Goal: Transaction & Acquisition: Book appointment/travel/reservation

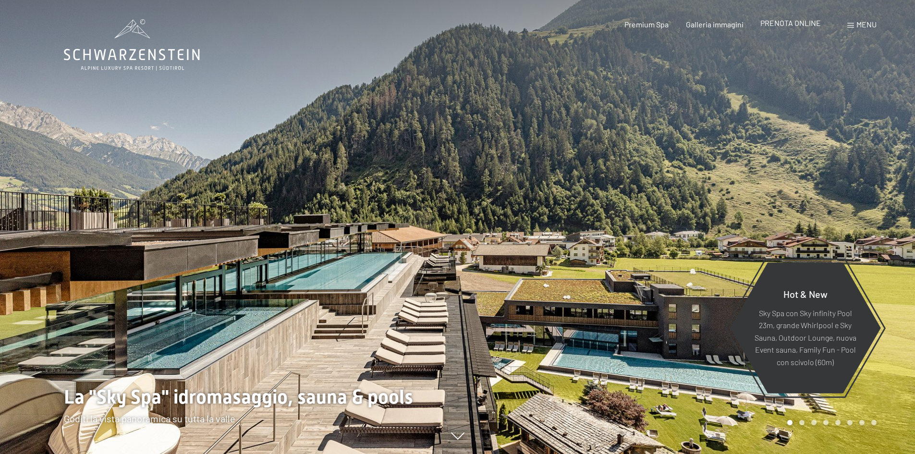
click at [782, 27] on span "PRENOTA ONLINE" at bounding box center [790, 22] width 60 height 9
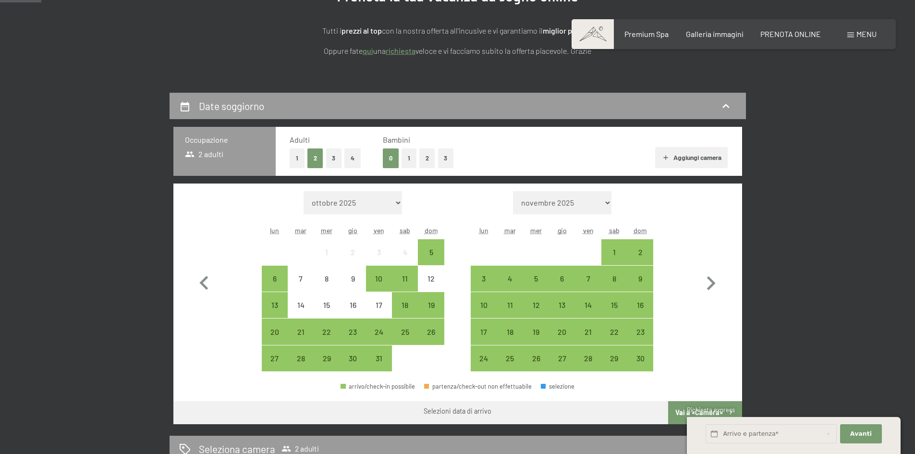
scroll to position [192, 0]
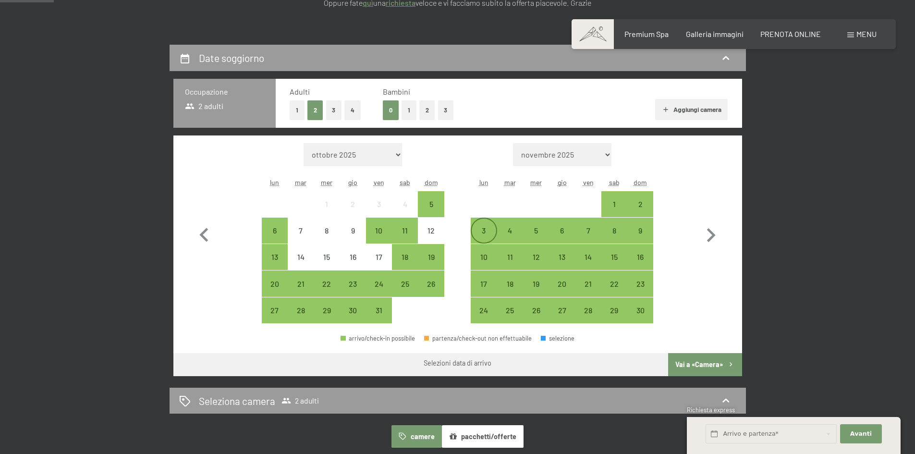
click at [486, 234] on div "3" at bounding box center [483, 239] width 24 height 24
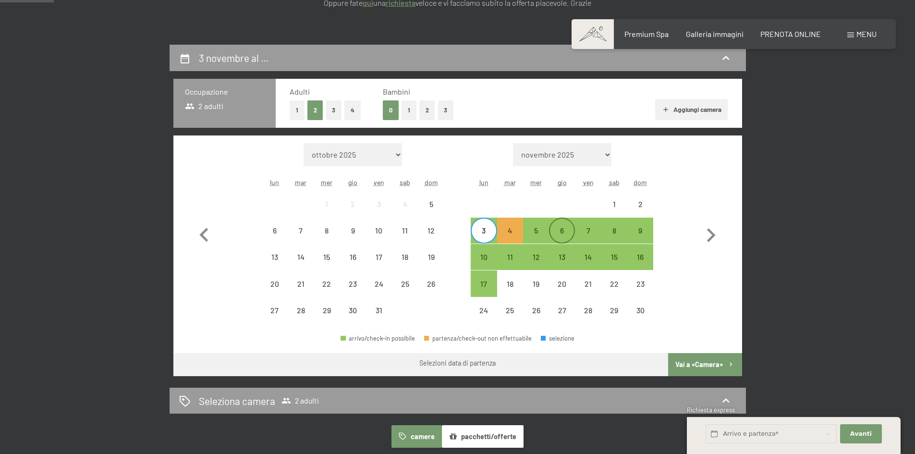
click at [563, 232] on div "6" at bounding box center [562, 239] width 24 height 24
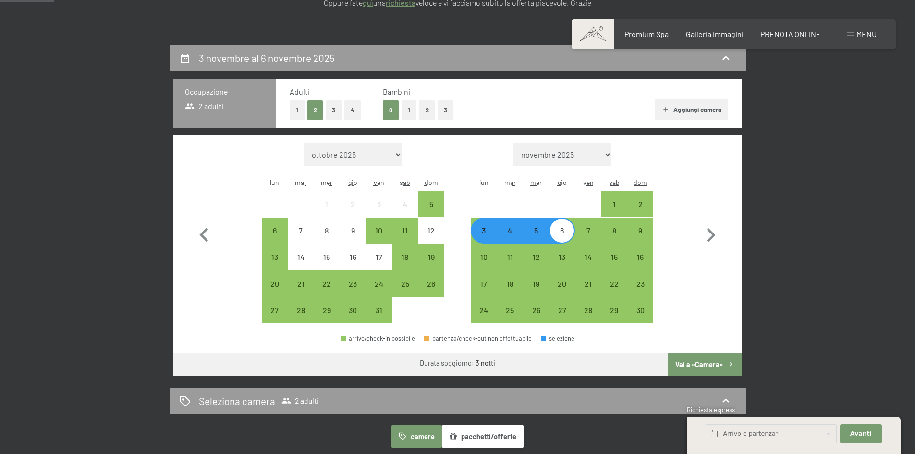
click at [687, 363] on button "Vai a «Camera»" at bounding box center [704, 364] width 73 height 23
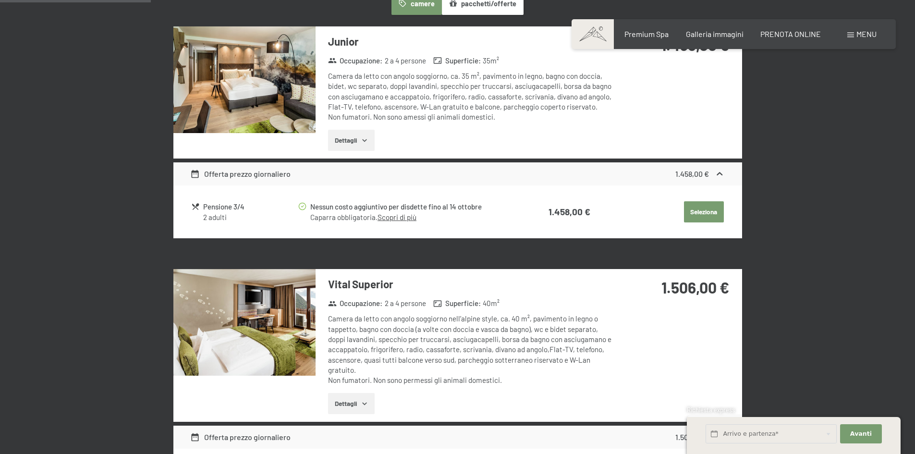
scroll to position [381, 0]
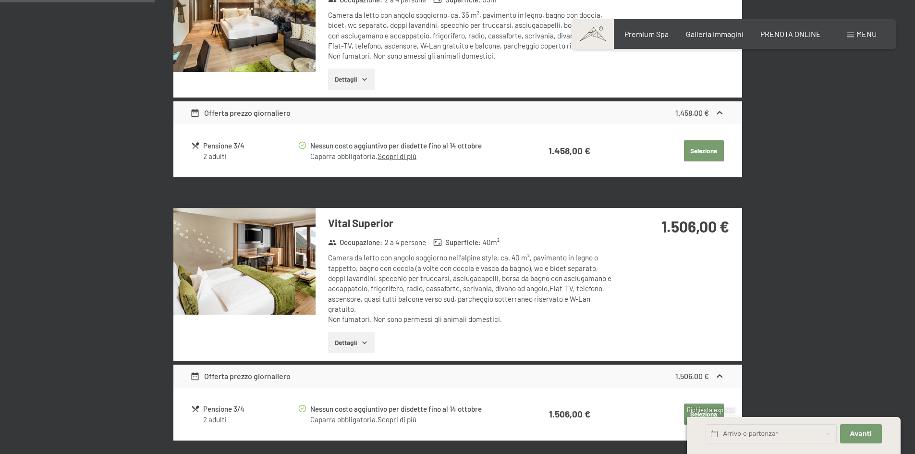
click at [217, 265] on img at bounding box center [244, 261] width 142 height 107
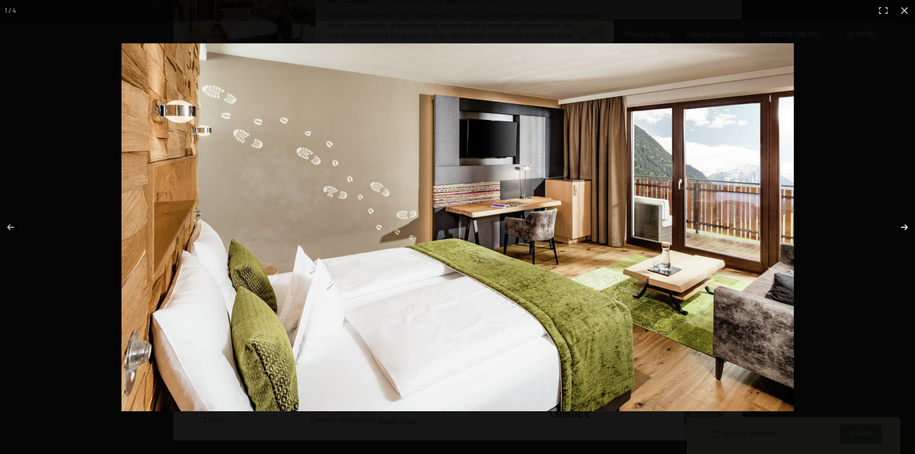
click at [900, 226] on button "button" at bounding box center [898, 227] width 34 height 48
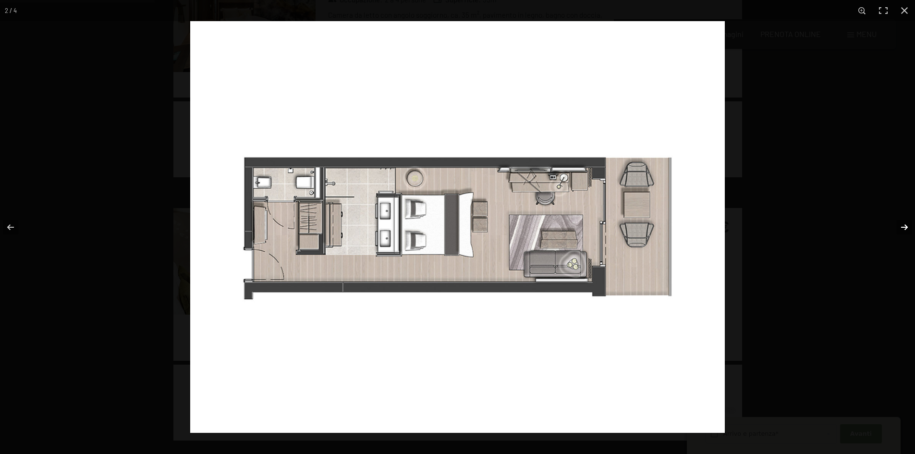
click at [900, 226] on button "button" at bounding box center [898, 227] width 34 height 48
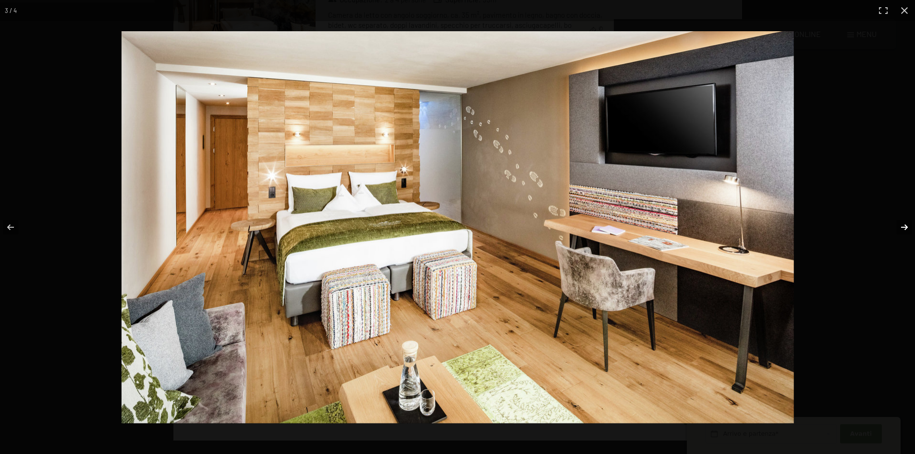
click at [900, 226] on button "button" at bounding box center [898, 227] width 34 height 48
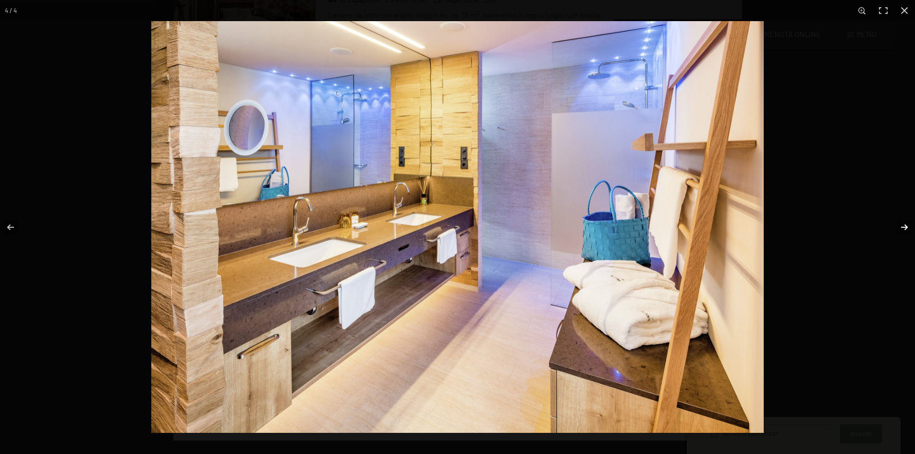
click at [900, 226] on button "button" at bounding box center [898, 227] width 34 height 48
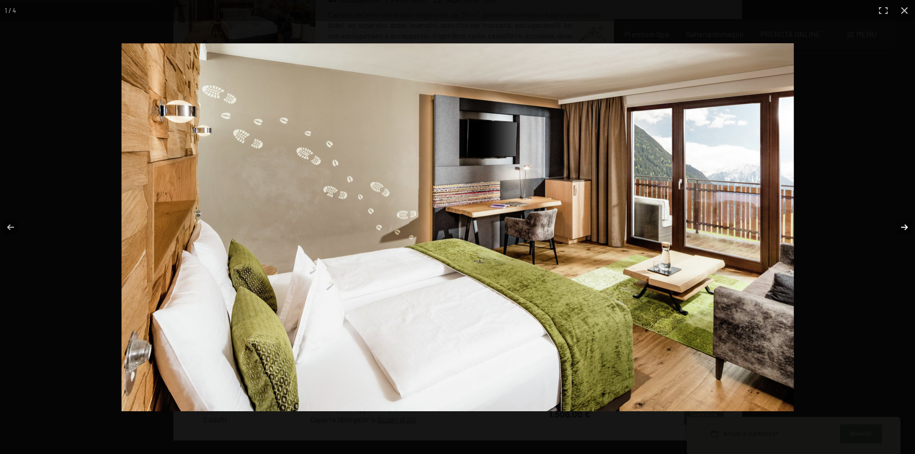
click at [900, 226] on button "button" at bounding box center [898, 227] width 34 height 48
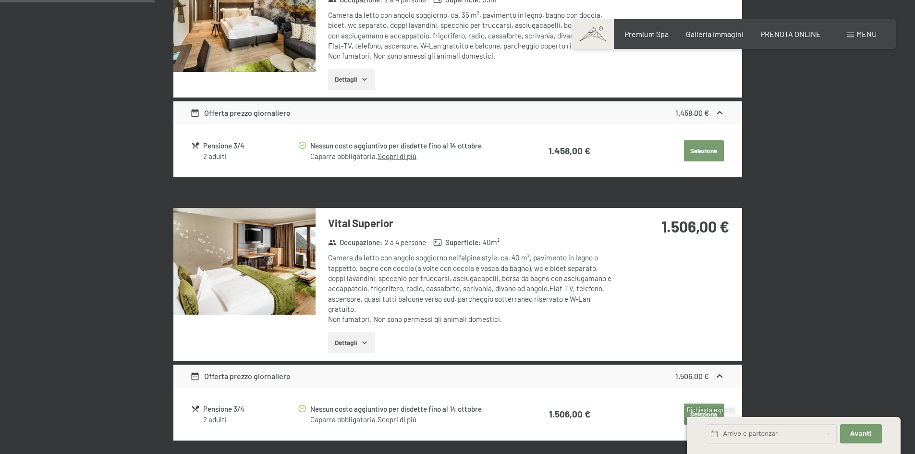
click at [0, 0] on button "button" at bounding box center [0, 0] width 0 height 0
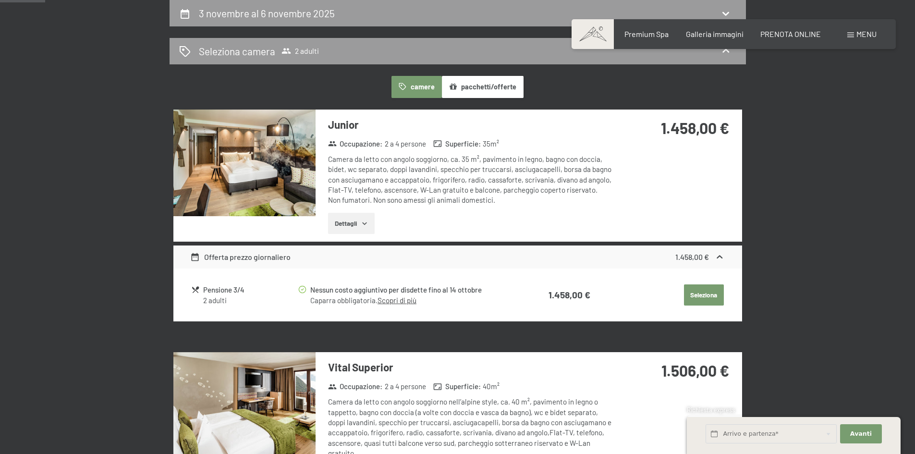
scroll to position [0, 0]
